Goal: Task Accomplishment & Management: Complete application form

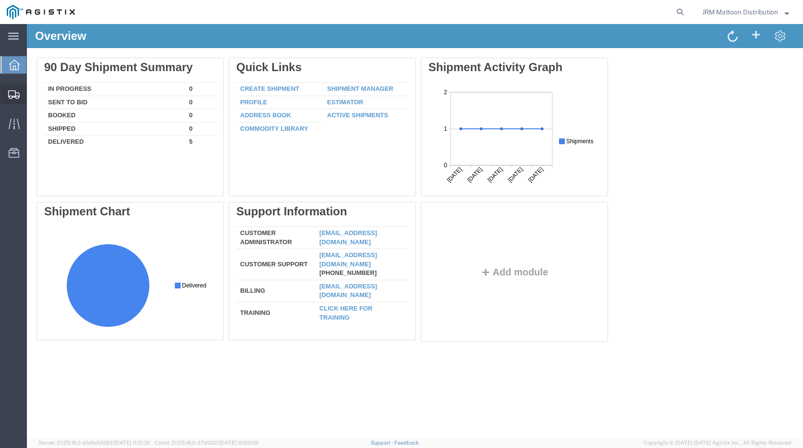
click at [0, 0] on span "Create Shipment" at bounding box center [0, 0] width 0 height 0
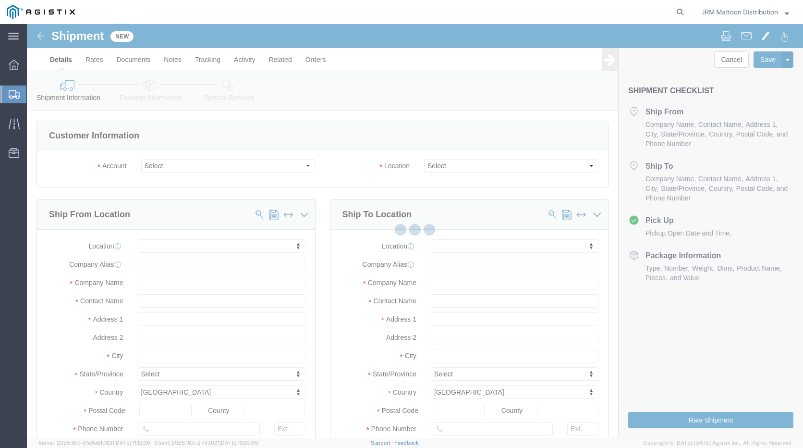
select select
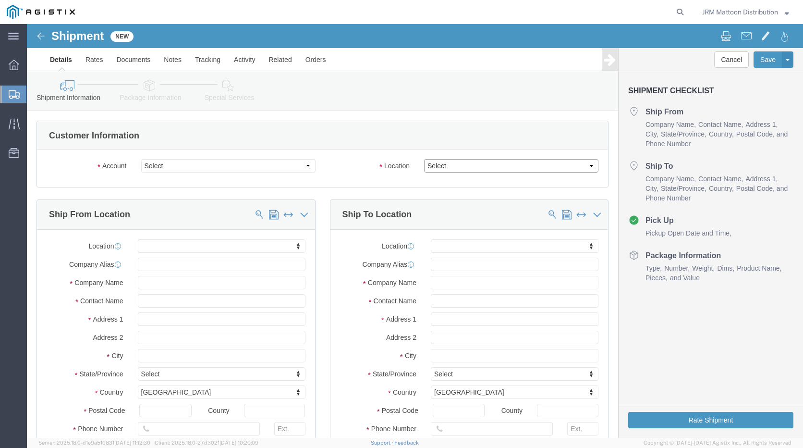
click select "Select"
click select "Select Justrite PG&E"
select select "9596"
click select "Select Justrite PG&E"
select select
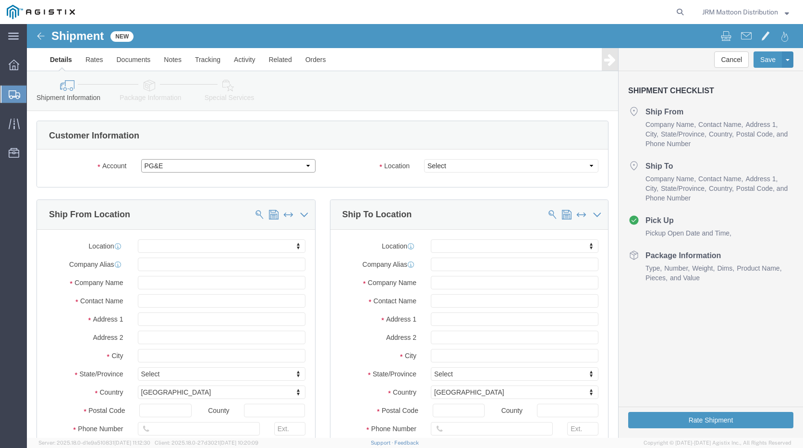
select select
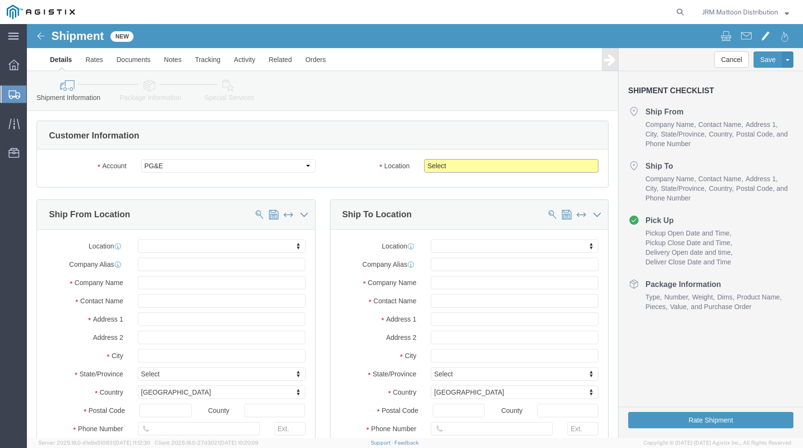
click select "Select All Others [GEOGRAPHIC_DATA] [GEOGRAPHIC_DATA] [GEOGRAPHIC_DATA] [GEOGRA…"
select select "23082"
click select "Select All Others [GEOGRAPHIC_DATA] [GEOGRAPHIC_DATA] [GEOGRAPHIC_DATA] [GEOGRA…"
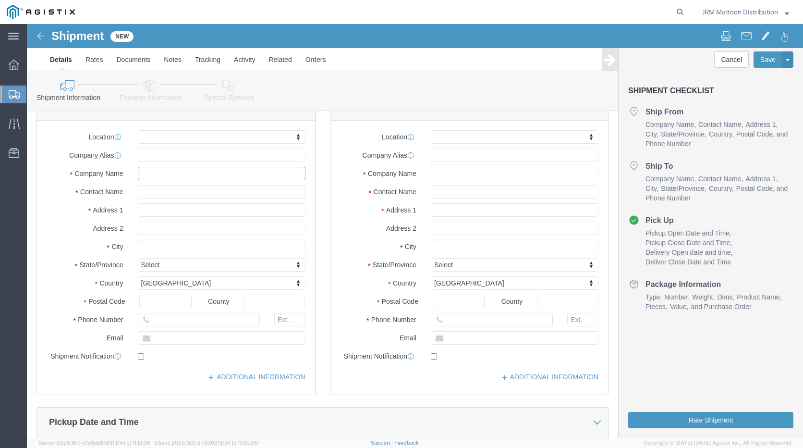
click input "text"
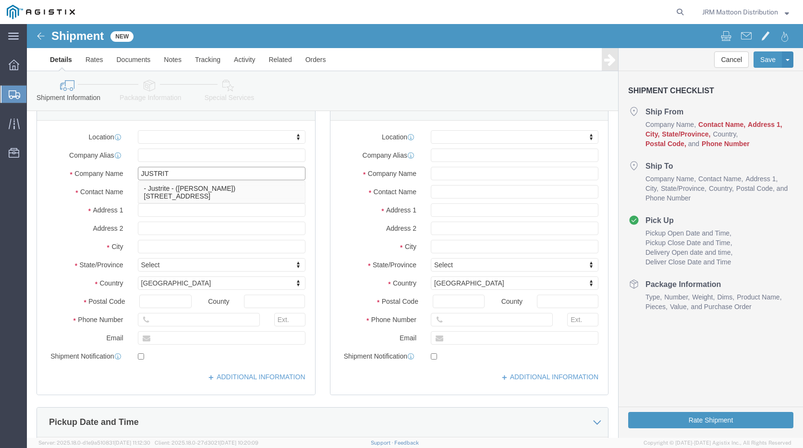
type input "JUSTRITE"
click p "- Justrite - ([PERSON_NAME]) [STREET_ADDRESS]"
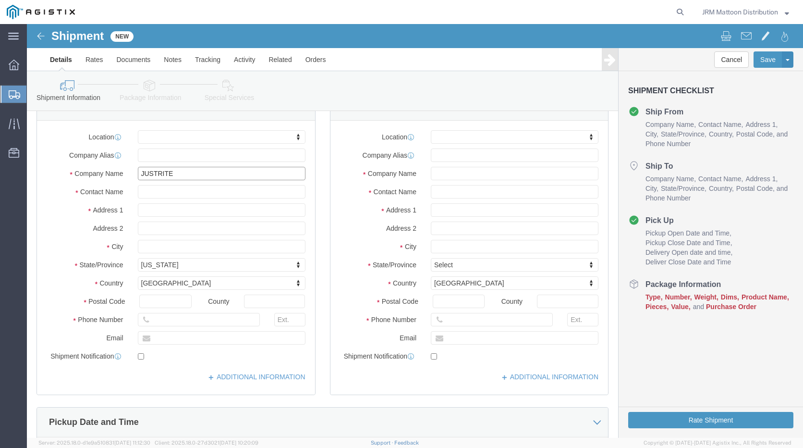
select select "IL"
type input "Justrite"
click input "text"
type input "[PHONE_NUMBER]"
click input "text"
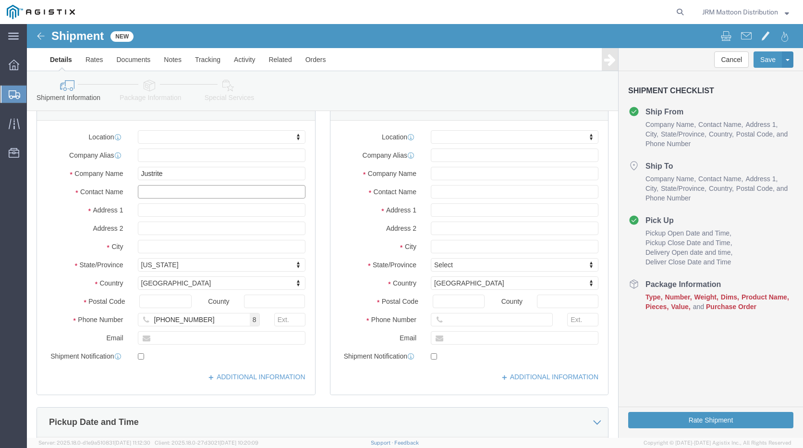
click input "text"
type input "[PERSON_NAME]"
click input "text"
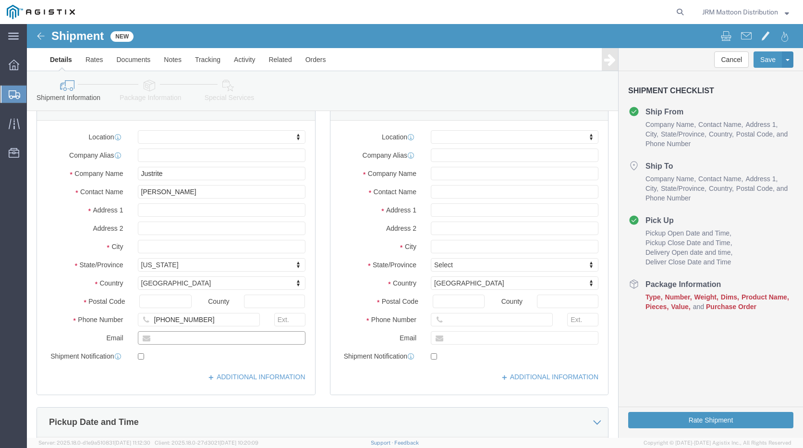
click input "text"
type input "[EMAIL_ADDRESS][DOMAIN_NAME]"
click input "text"
type input "p"
click input "text"
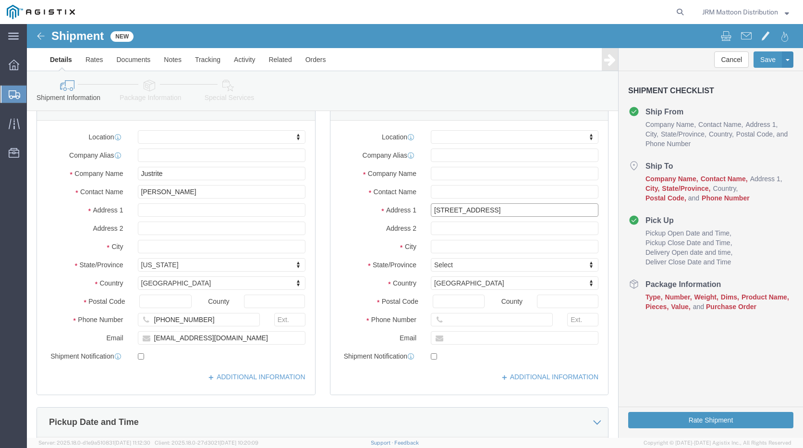
type input "[STREET_ADDRESS]"
click input "text"
type input "p"
type input "Pacific Gas & Electric c/o MROIS"
type input "[PERSON_NAME]/[PERSON_NAME]"
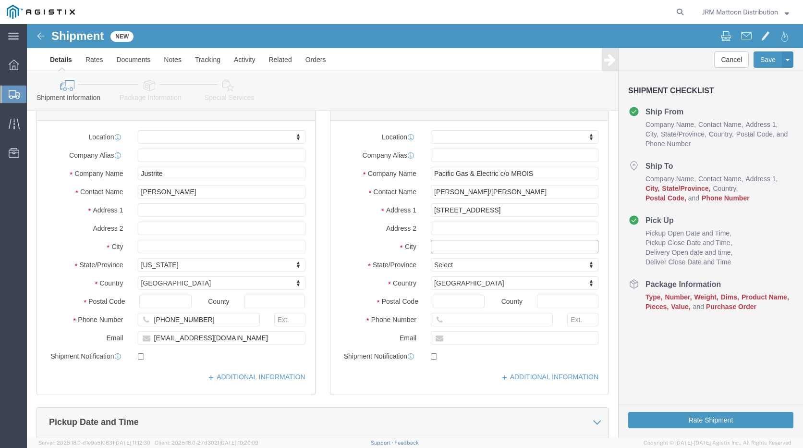
click input "text"
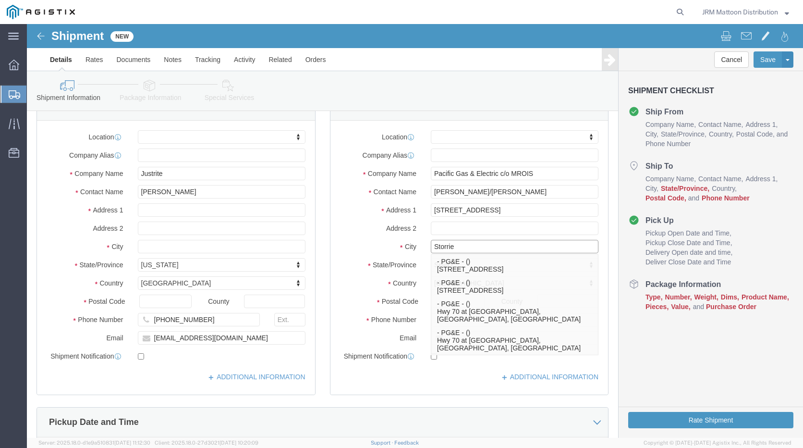
type input "Storrie"
click label "City"
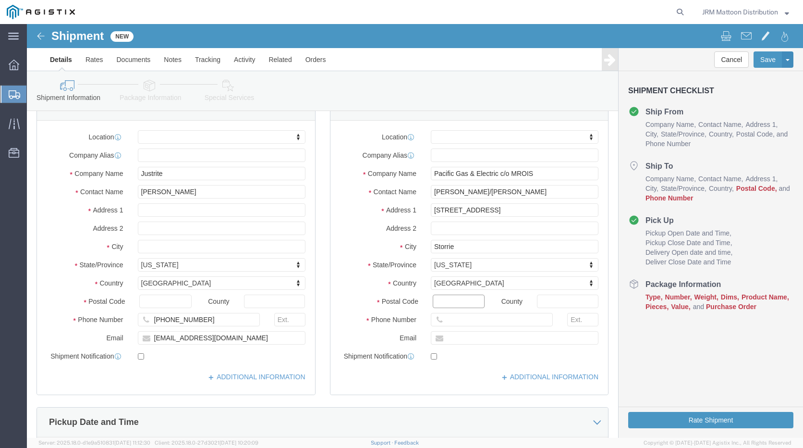
click input "Postal Code"
type input "95980"
click input "text"
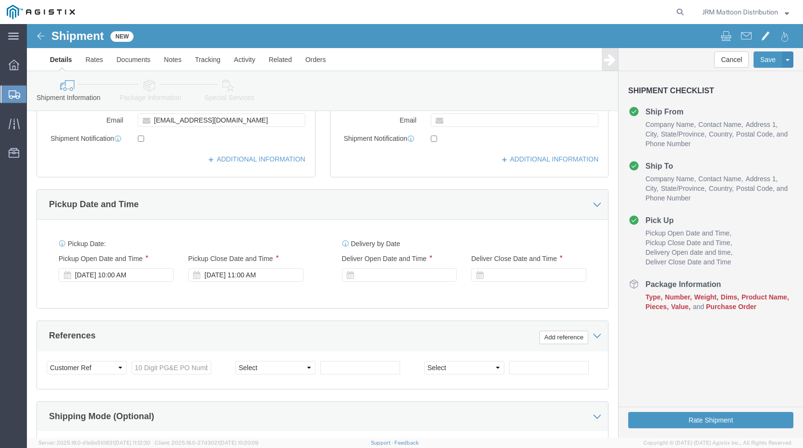
scroll to position [381, 0]
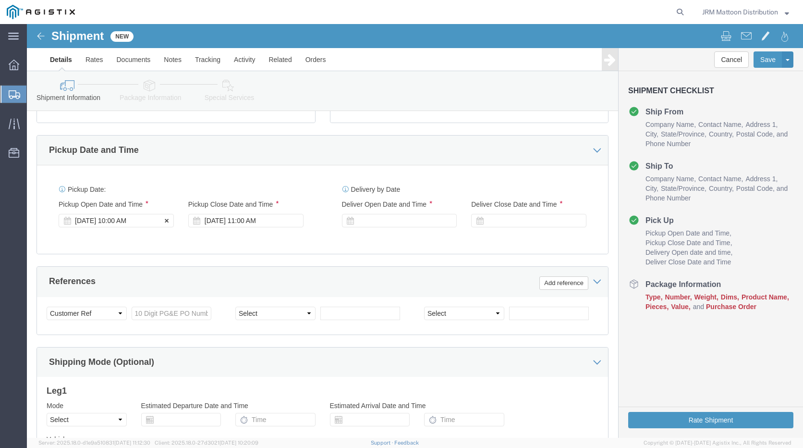
type input "530.896.4402"
click icon
click div "[DATE] 10:00 AM"
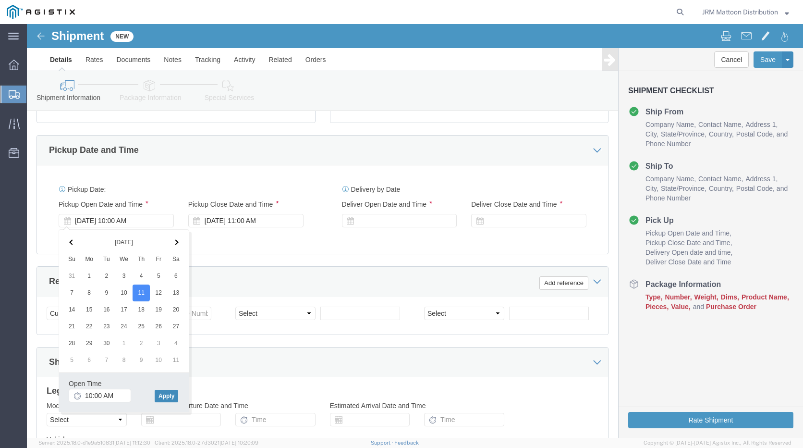
click button "Apply"
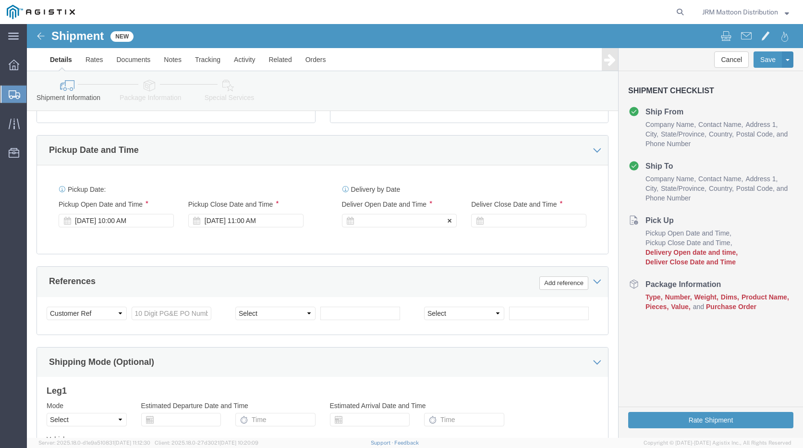
click div
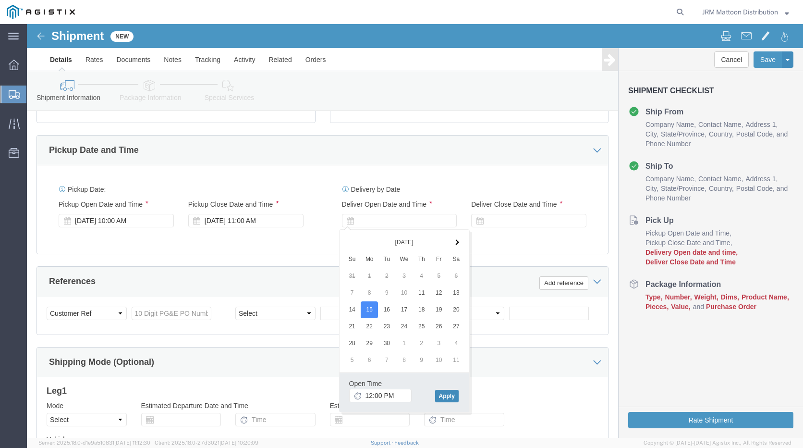
click button "Apply"
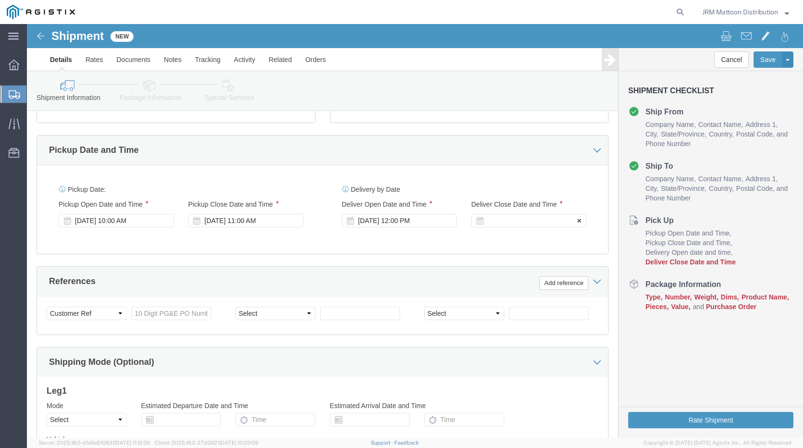
click icon
click div
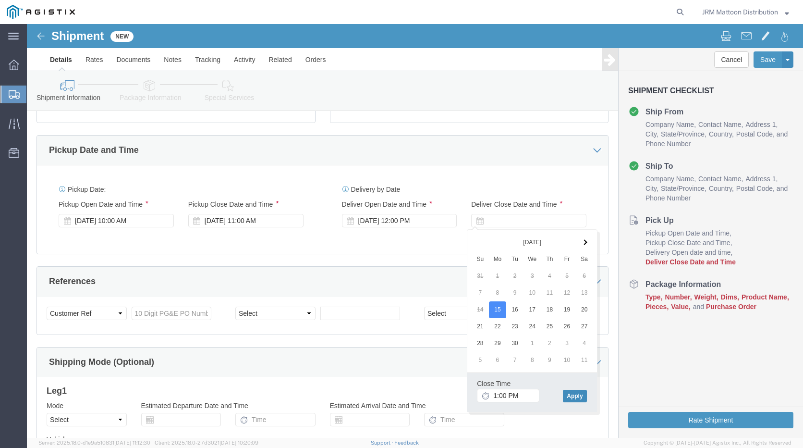
click button "Apply"
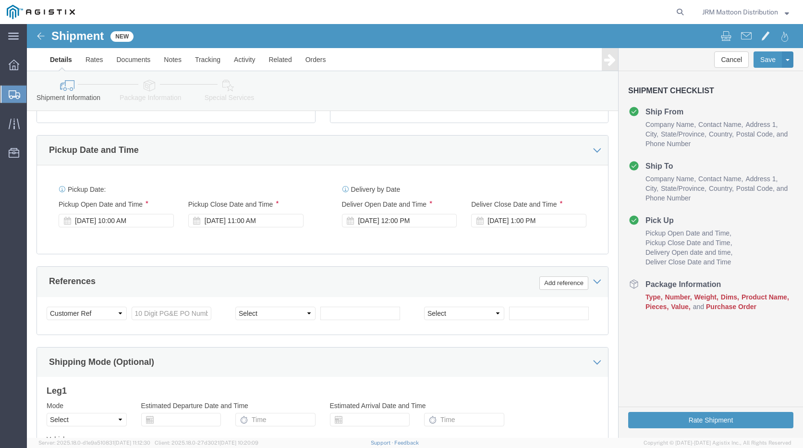
scroll to position [490, 0]
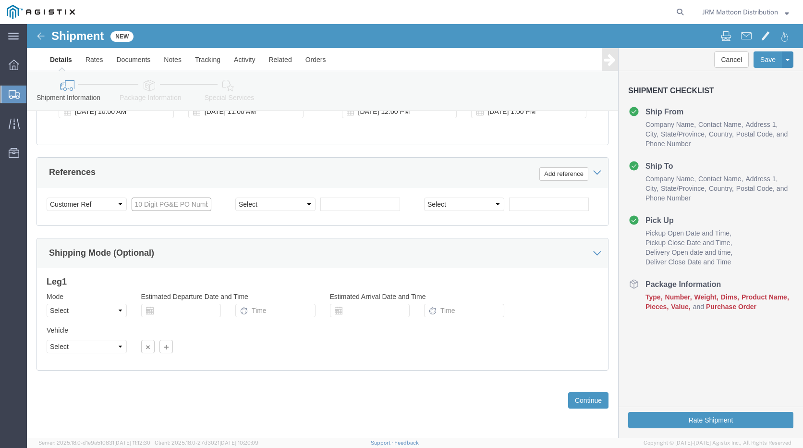
click input "text"
type input "2701242550"
click button "Continue"
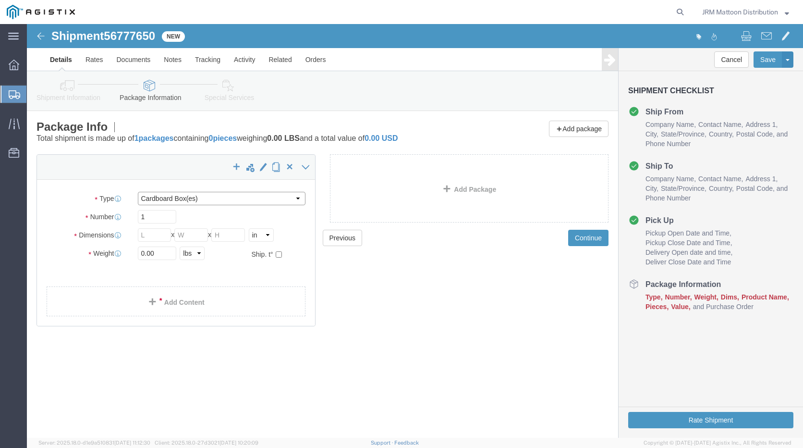
click select "Select Bulk Bundle(s) Cardboard Box(es) Carton(s) Crate(s) Drum(s) (Fiberboard)…"
select select "PSNS"
click select "Select Bulk Bundle(s) Cardboard Box(es) Carton(s) Crate(s) Drum(s) (Fiberboard)…"
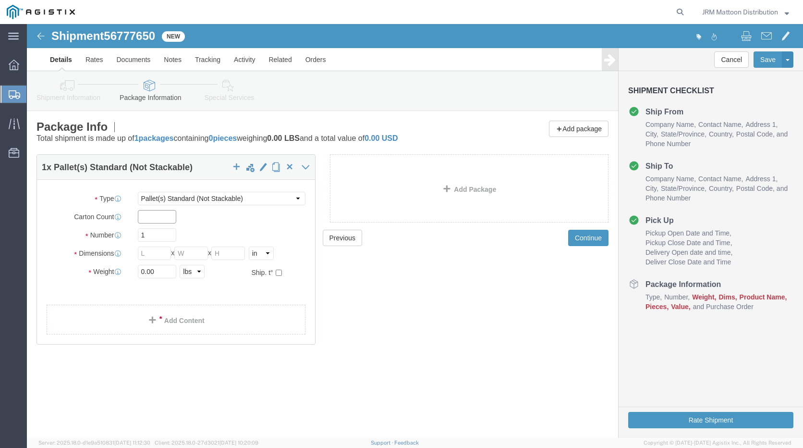
click input "text"
type input "1"
type input "18"
type input "22"
type input "23"
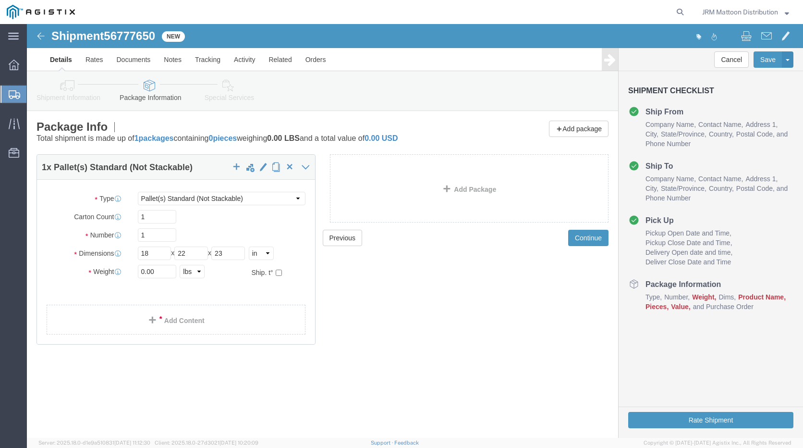
click div "Package Type Select Bulk Bundle(s) Cardboard Box(es) Carton(s) Crate(s) Drum(s)…"
click input "0.00"
type input "68"
click link "Add Content"
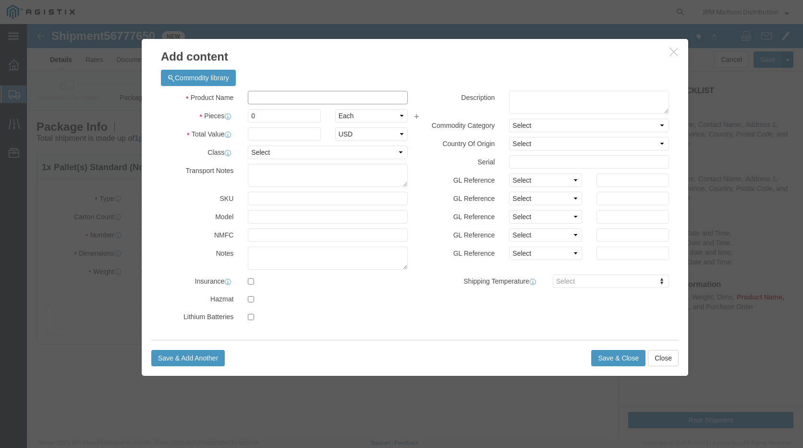
click input "text"
type input "890420"
type input "1"
click input "text"
type input "556.32"
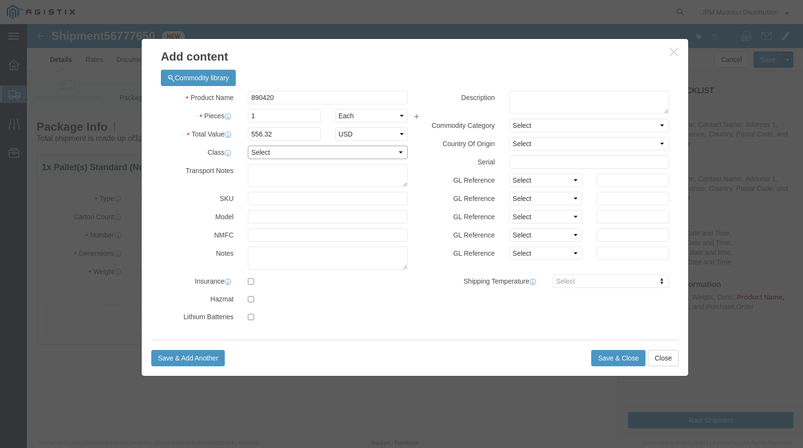
click select "Select 50 55 60 65 70 85 92.5 100 125 175 250 300 400"
select select "85"
click select "Select 50 55 60 65 70 85 92.5 100 125 175 250 300 400"
click button "Save & Close"
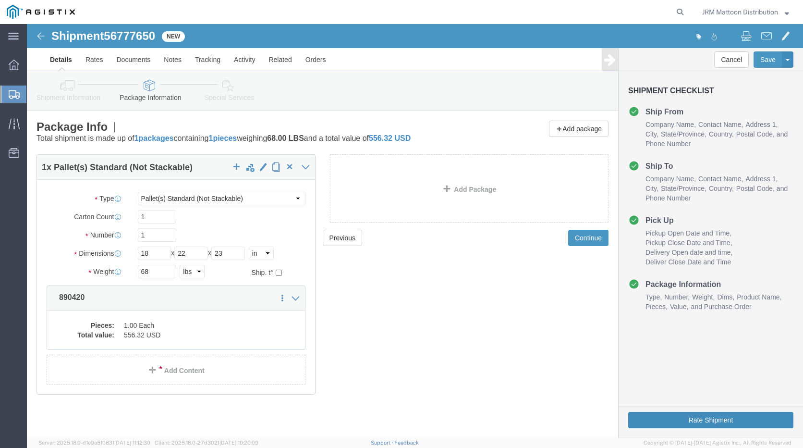
click button "Rate Shipment"
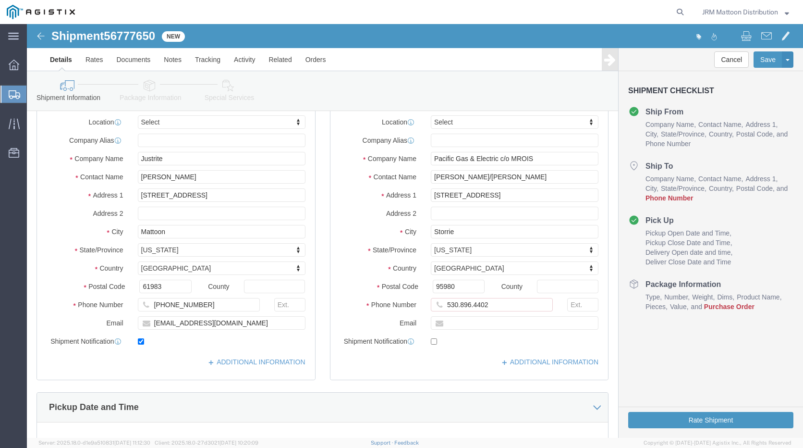
scroll to position [218, 0]
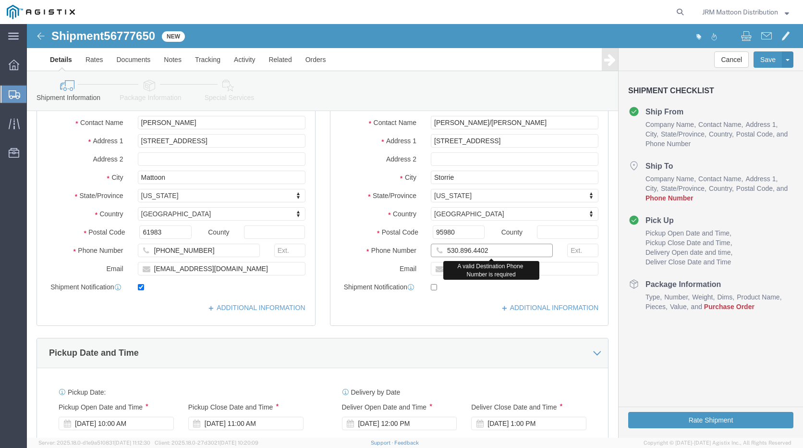
click input "530.896.4402"
click input "530.896-4402"
type input "[PHONE_NUMBER]"
click button "Rate Shipment"
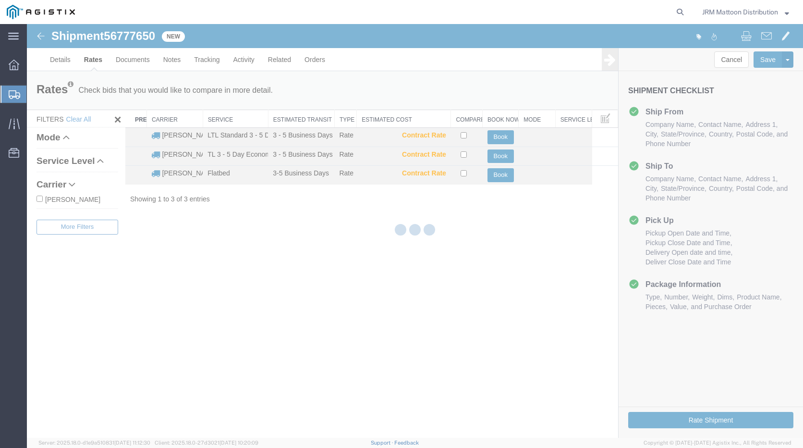
scroll to position [0, 0]
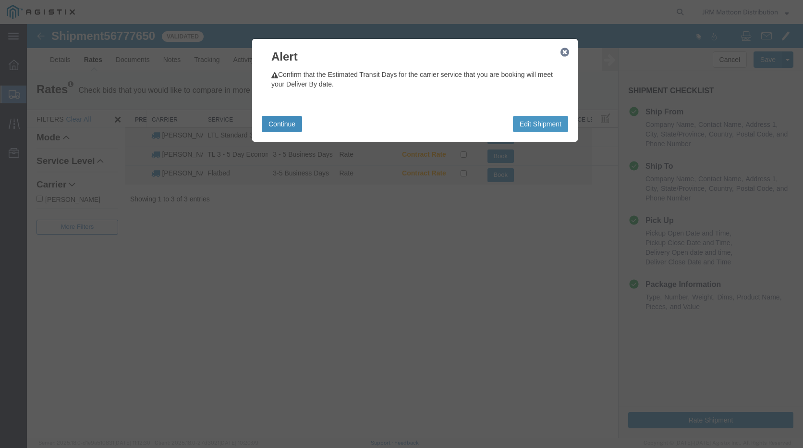
click at [291, 121] on button "Continue" at bounding box center [282, 124] width 40 height 16
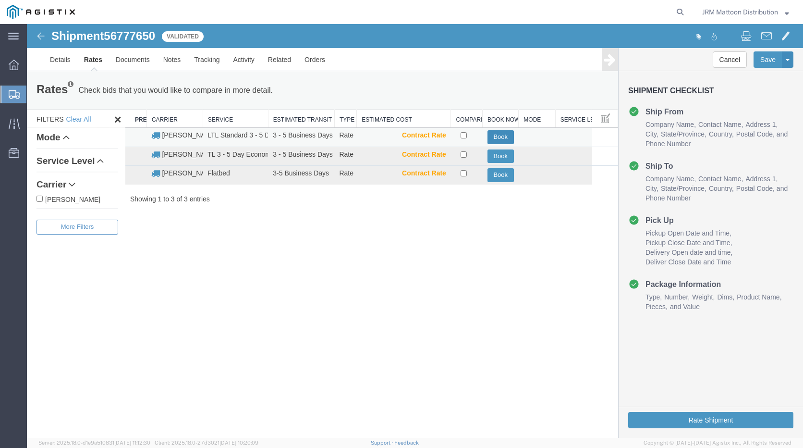
click at [499, 134] on button "Book" at bounding box center [501, 137] width 26 height 14
